Goal: Find specific page/section: Find specific page/section

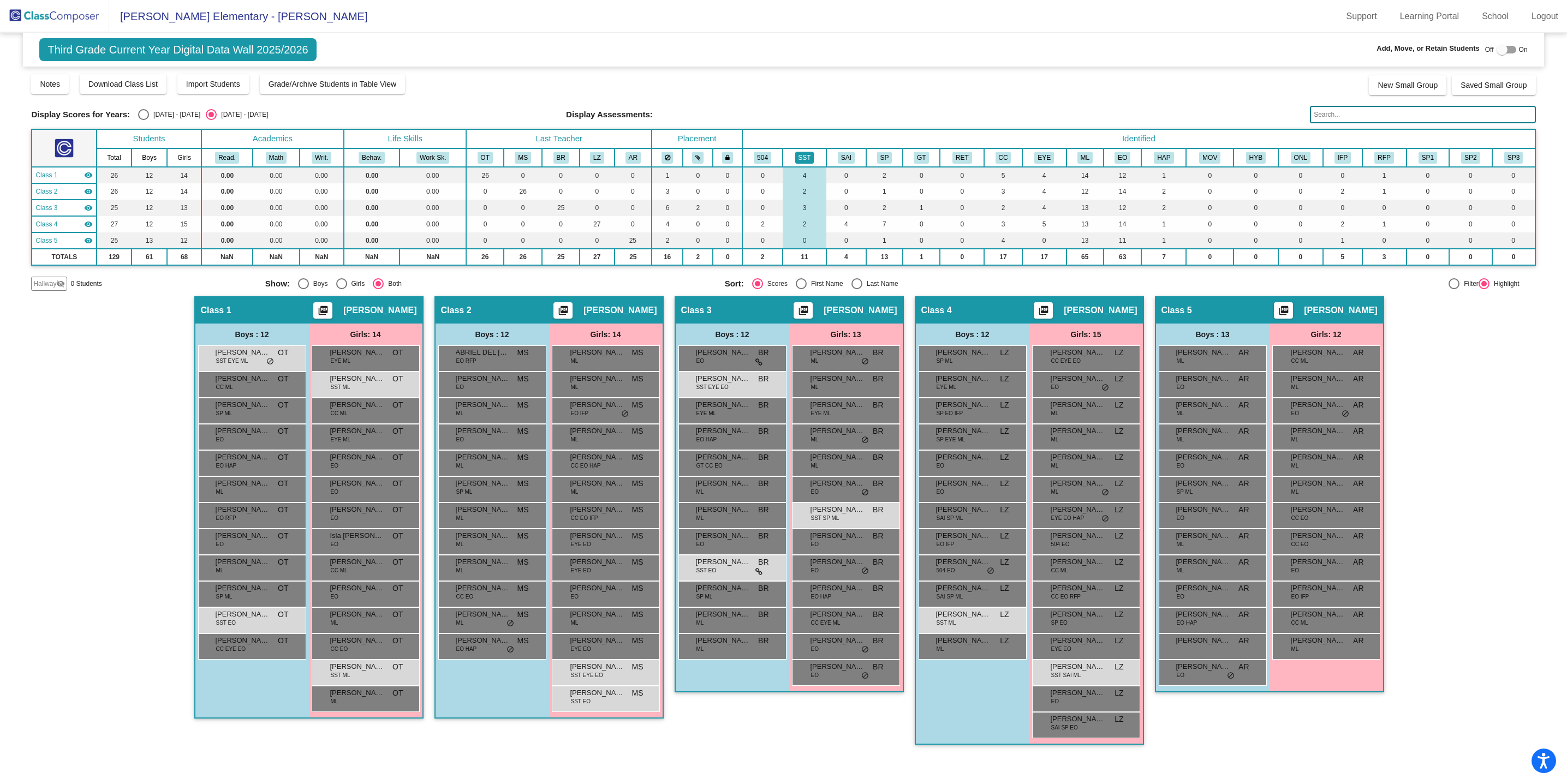
click at [808, 156] on button "SST" at bounding box center [805, 157] width 19 height 12
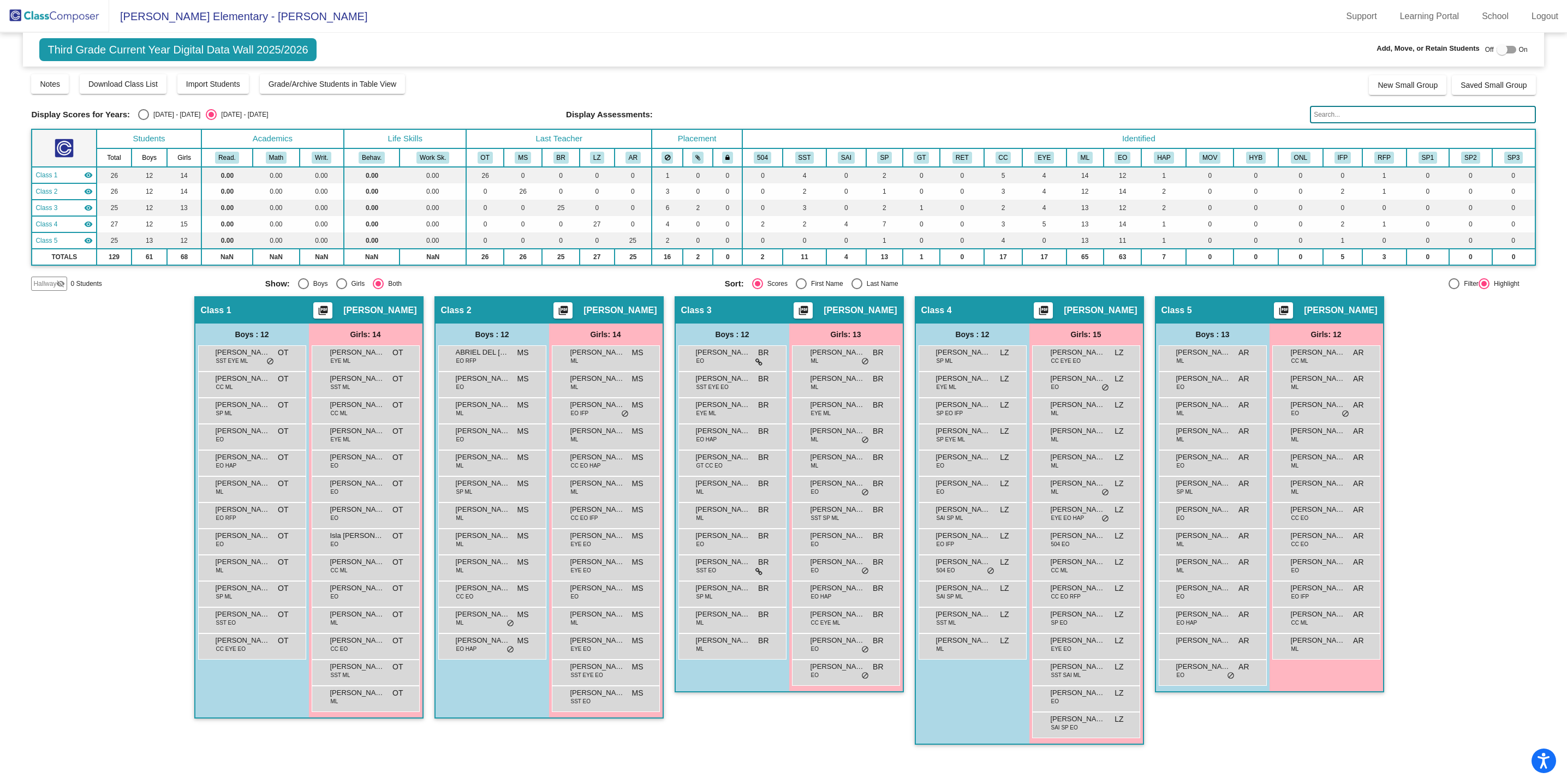
click at [56, 19] on img at bounding box center [54, 16] width 110 height 32
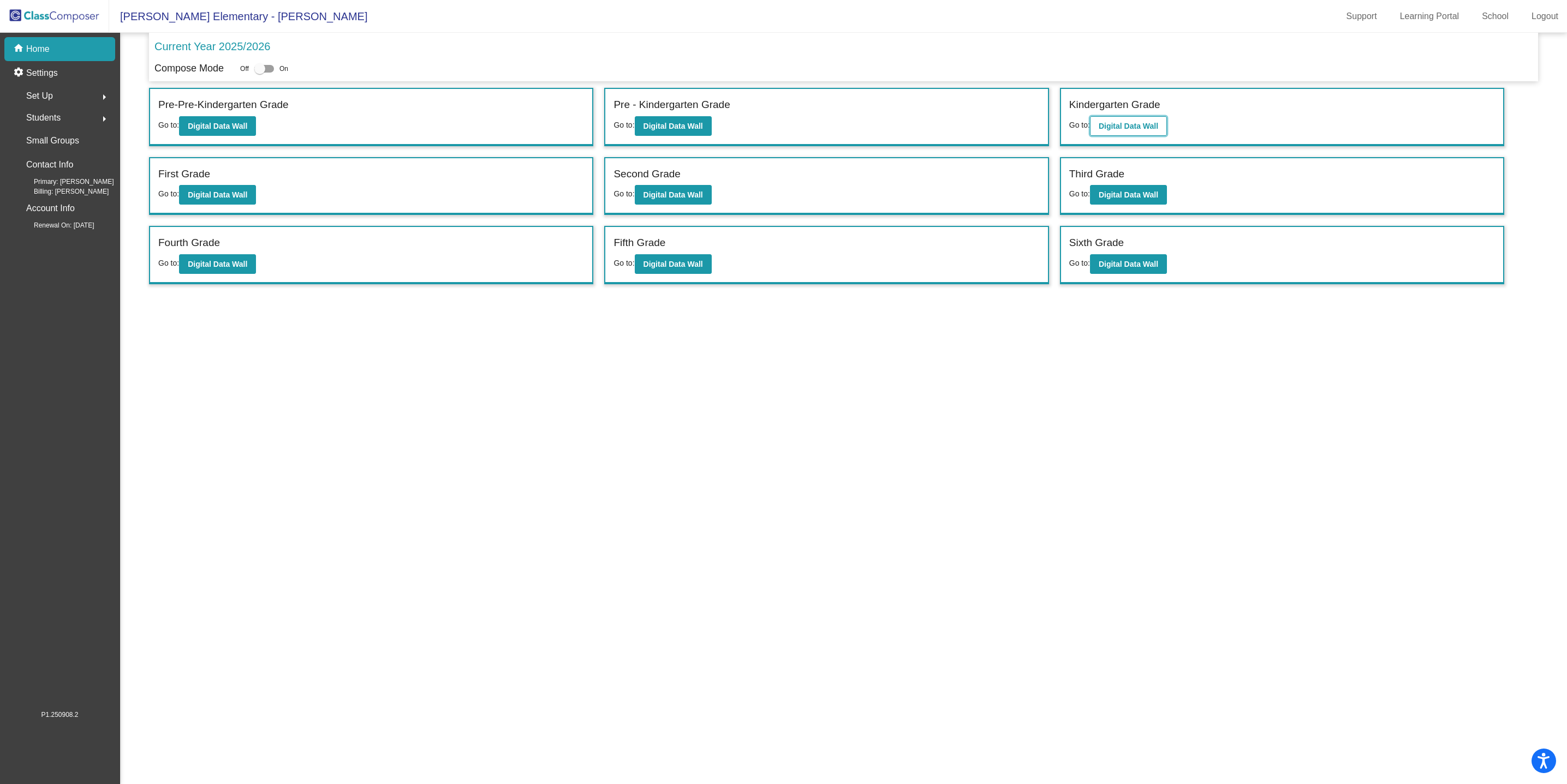
click at [1127, 120] on button "Digital Data Wall" at bounding box center [1128, 126] width 77 height 20
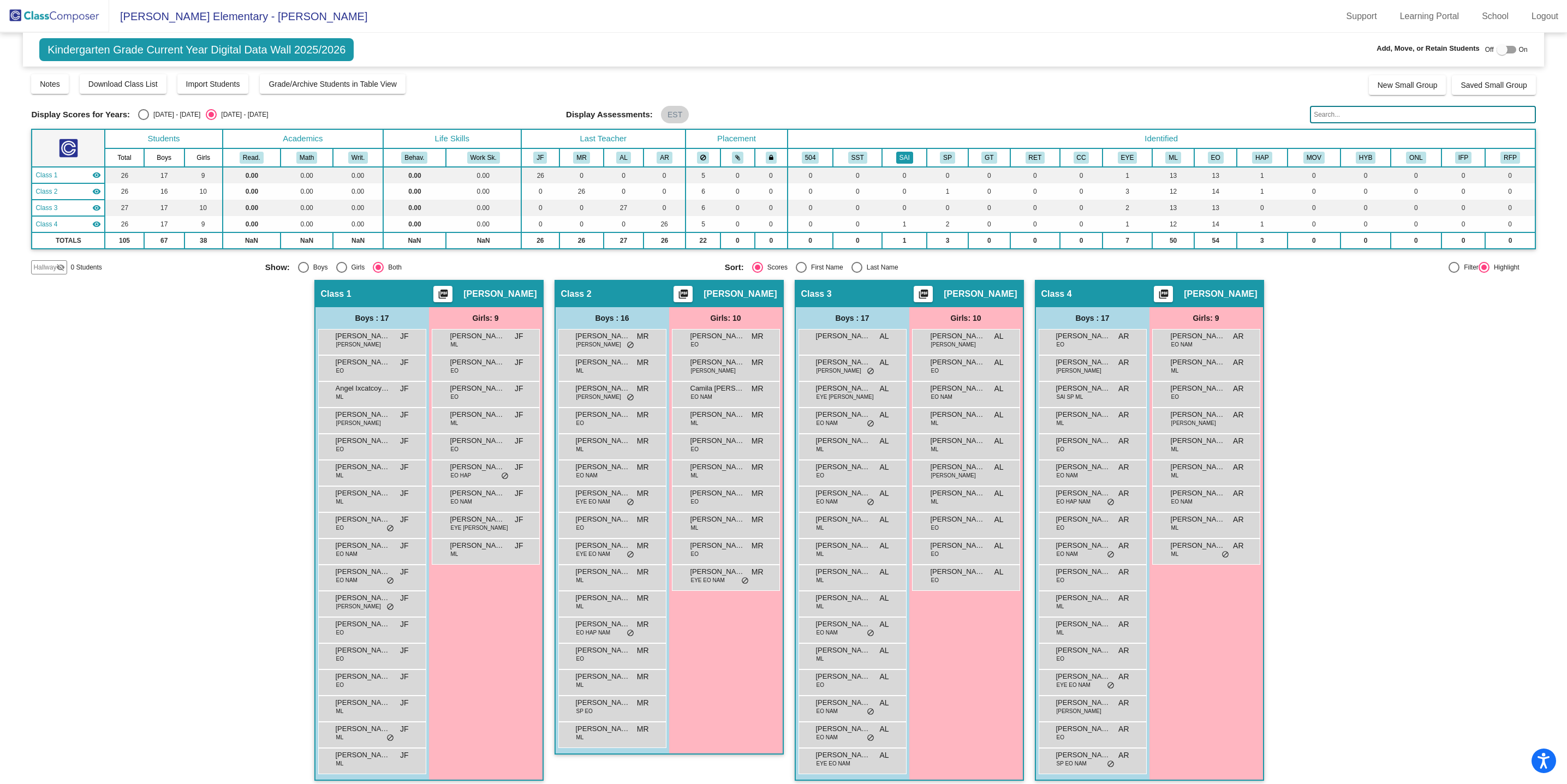
click at [900, 160] on button "SAI" at bounding box center [905, 157] width 17 height 12
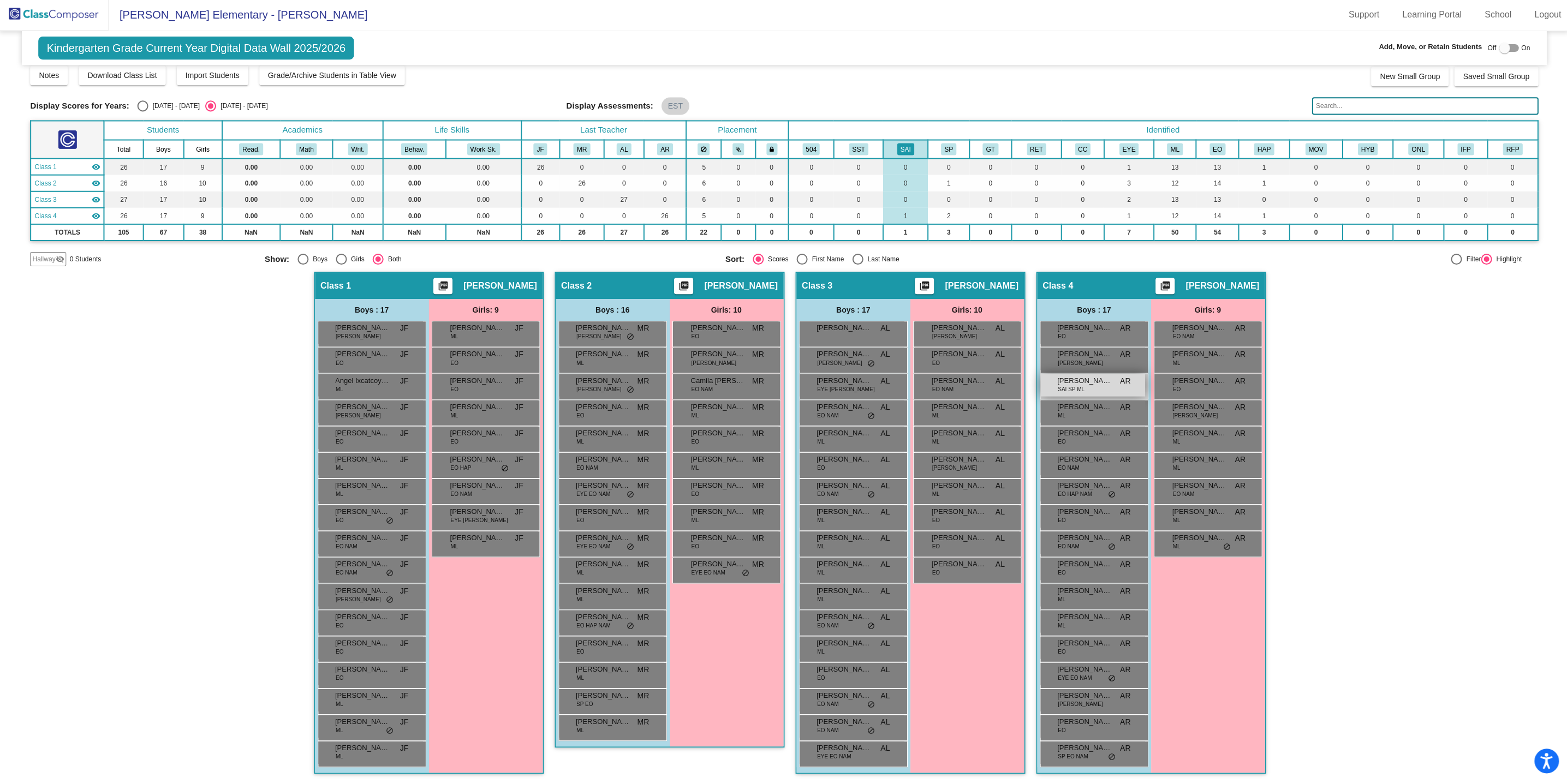
scroll to position [1, 0]
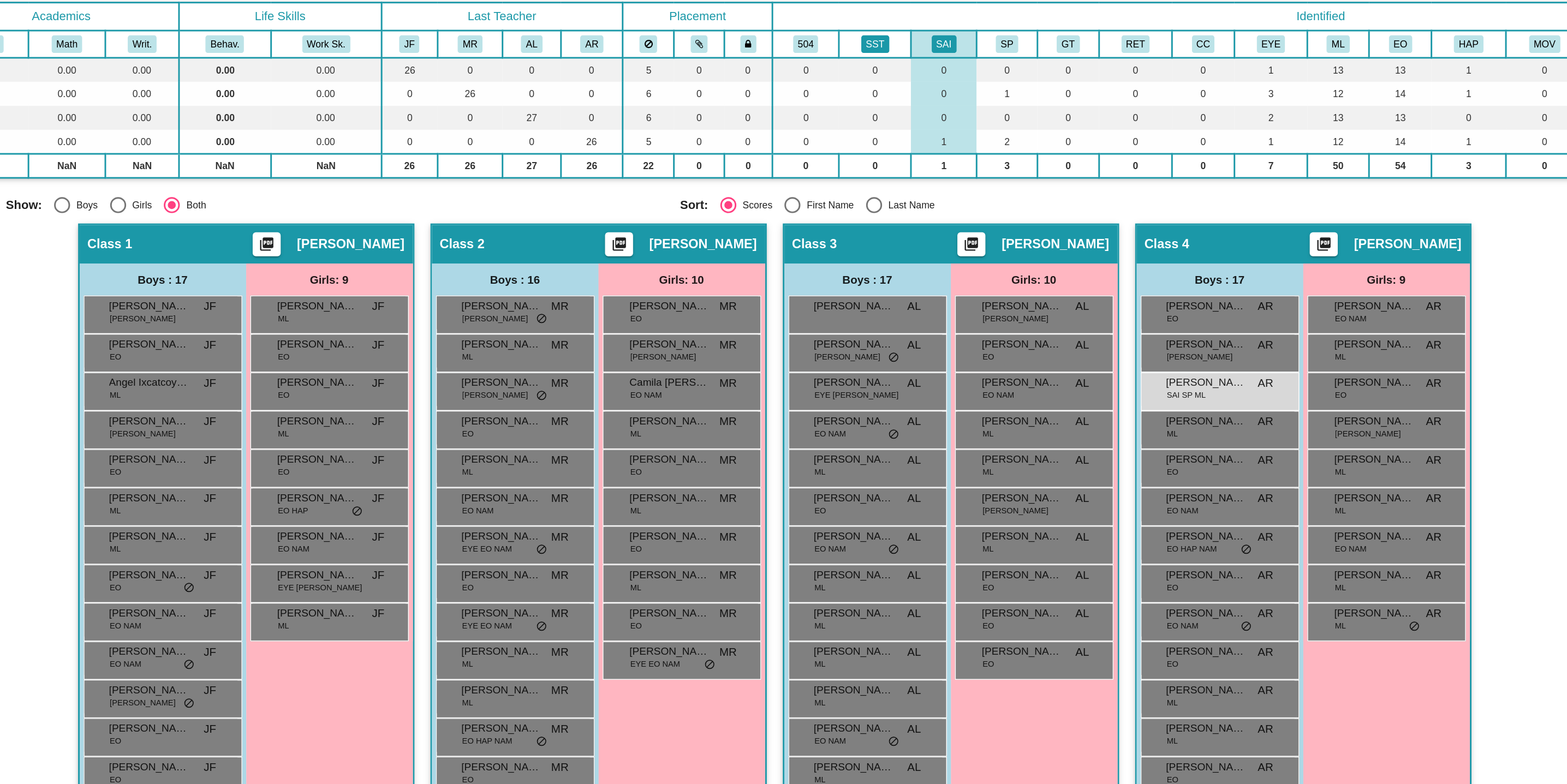
click at [850, 145] on button "SST" at bounding box center [858, 151] width 19 height 12
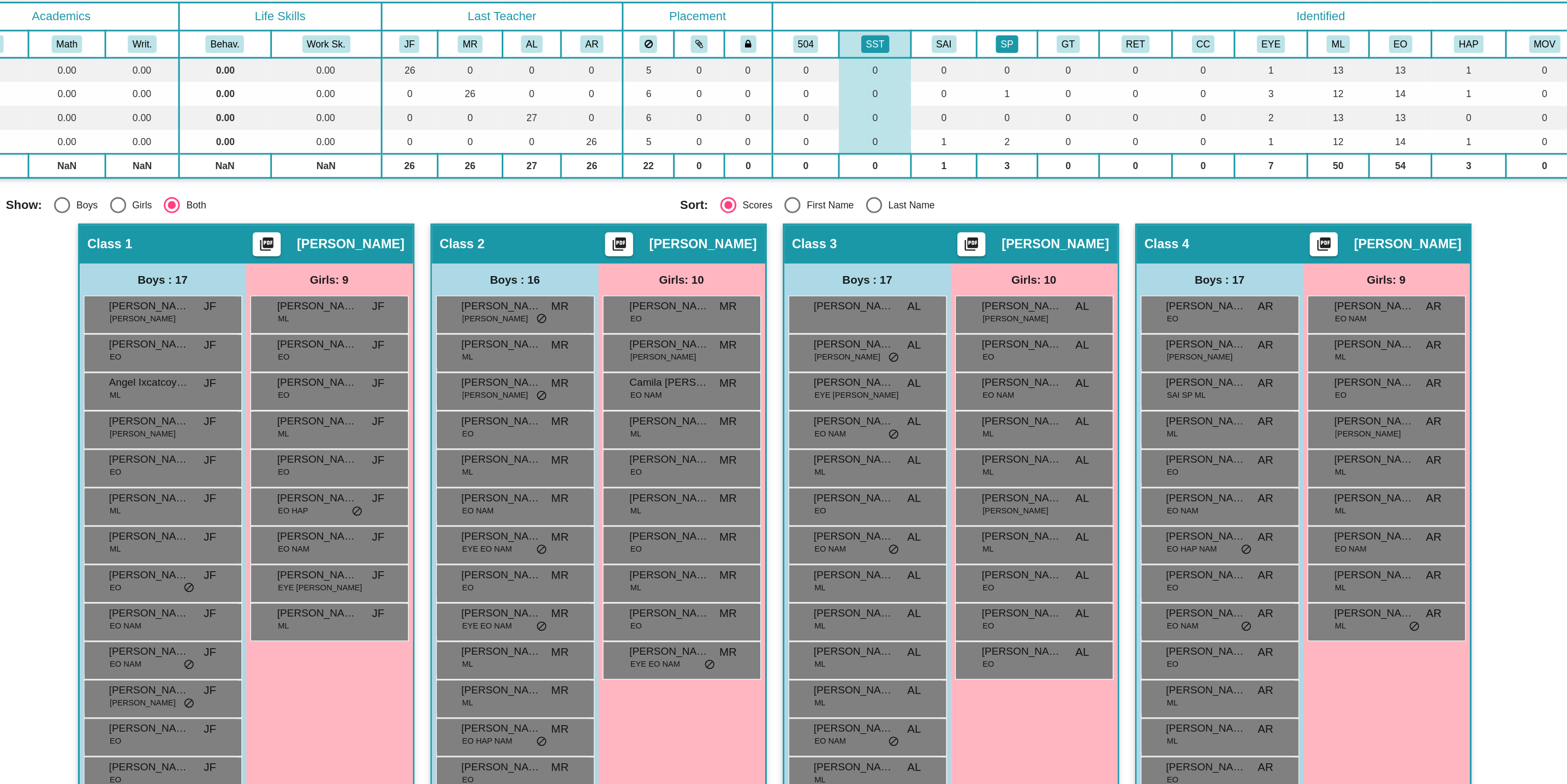
click at [942, 150] on button "SP" at bounding box center [947, 151] width 15 height 12
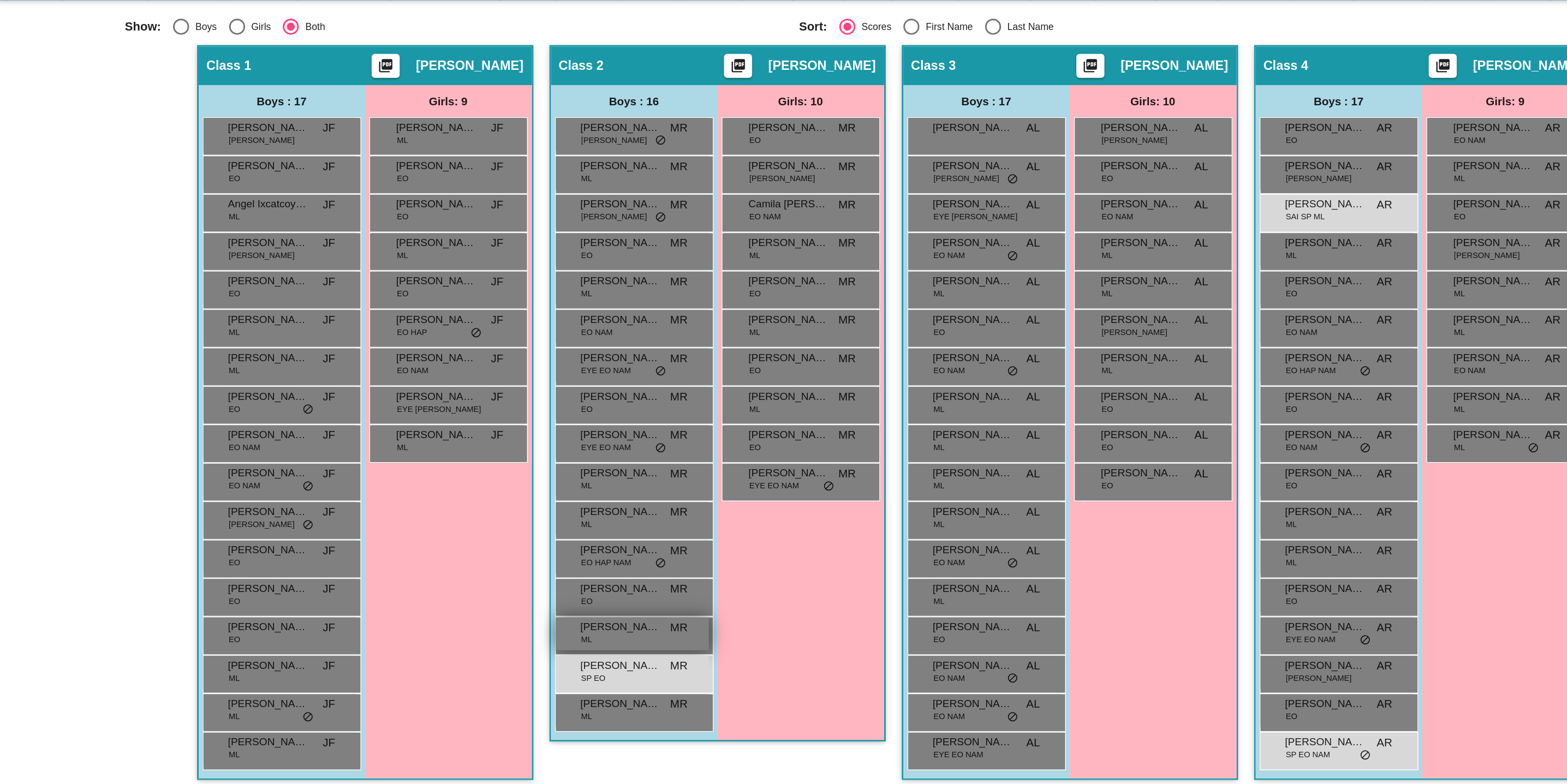
scroll to position [0, 0]
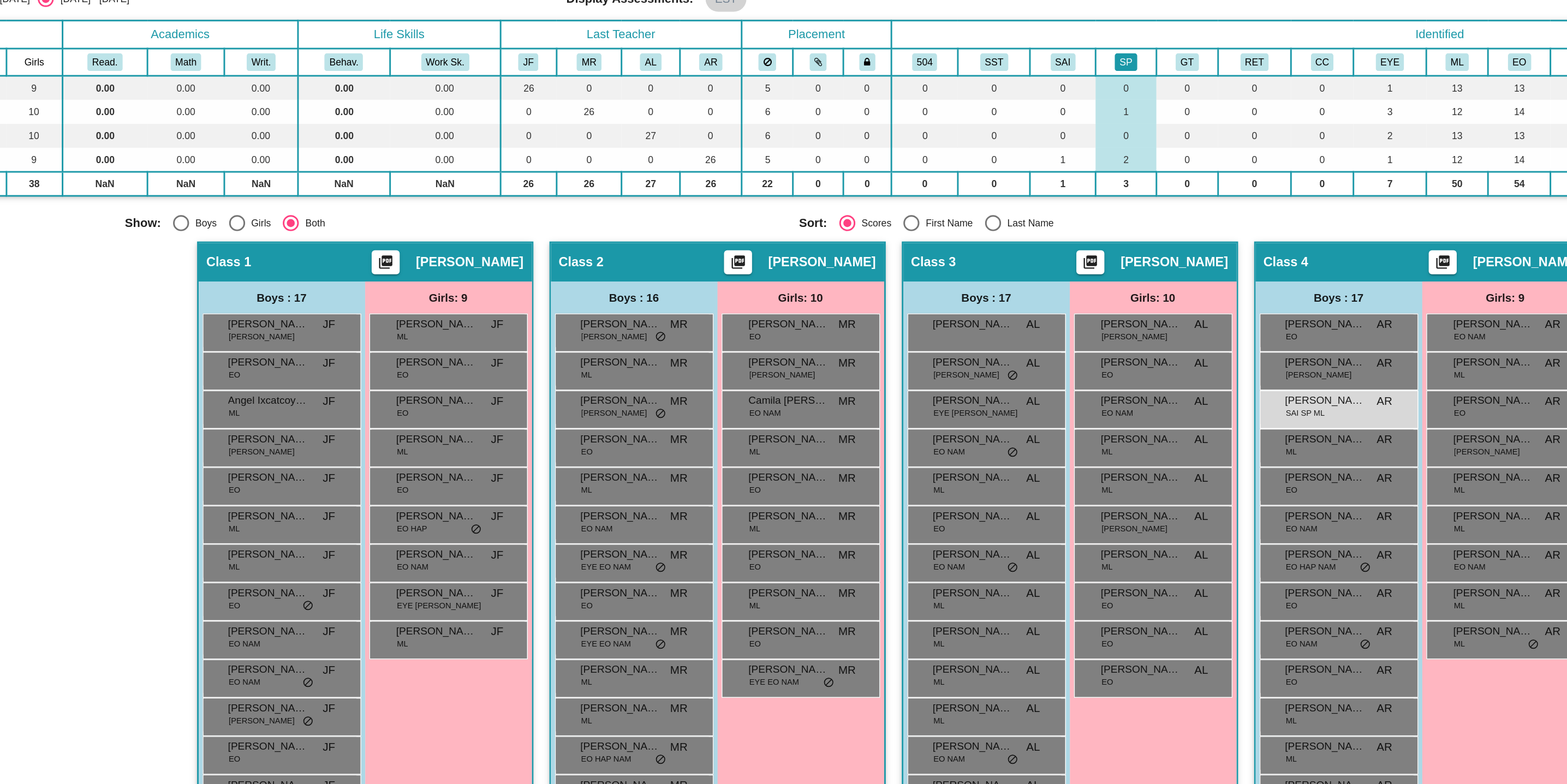
click at [940, 159] on button "SP" at bounding box center [947, 157] width 15 height 12
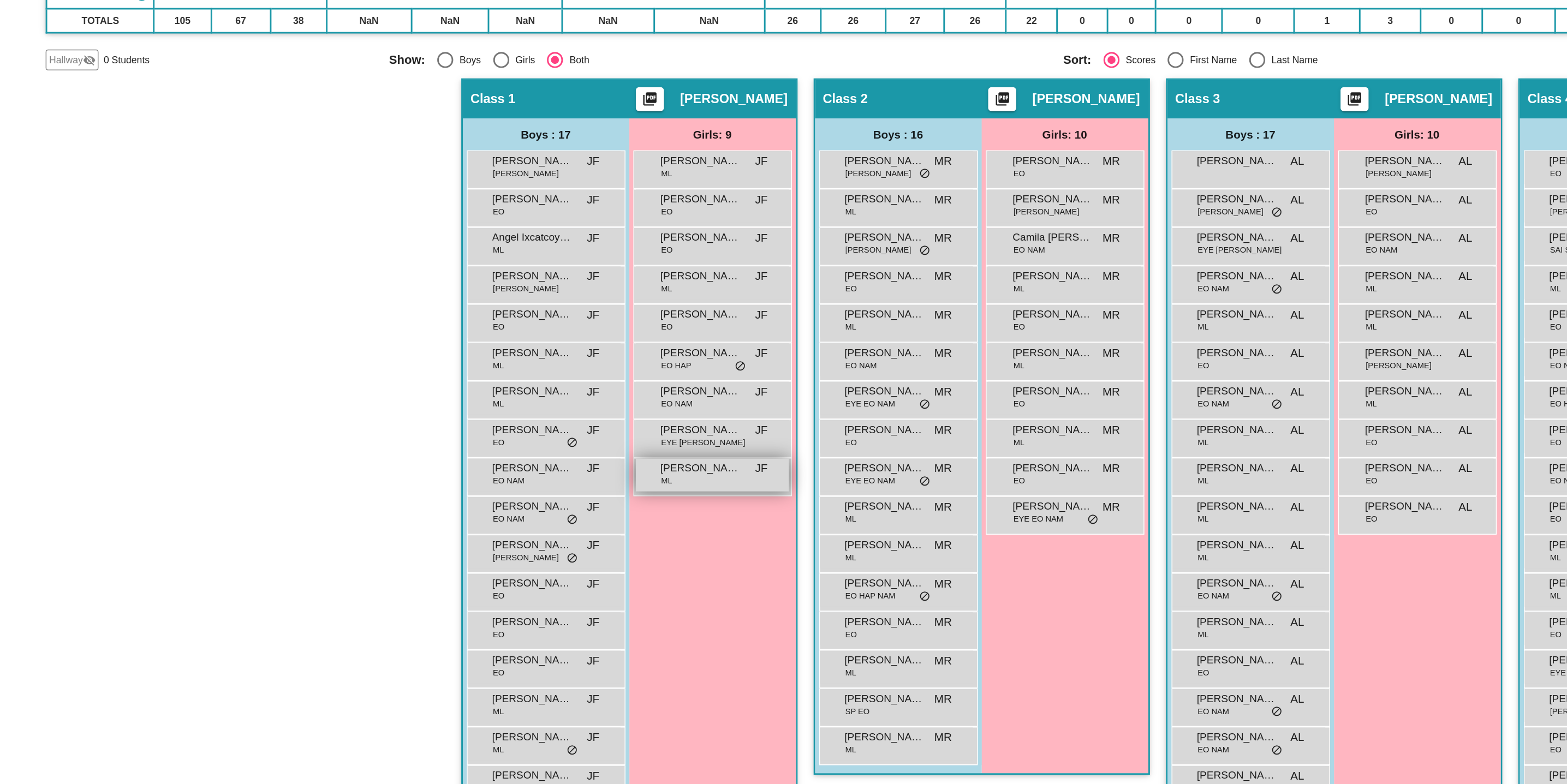
scroll to position [1, 0]
